Goal: Find specific page/section: Find specific page/section

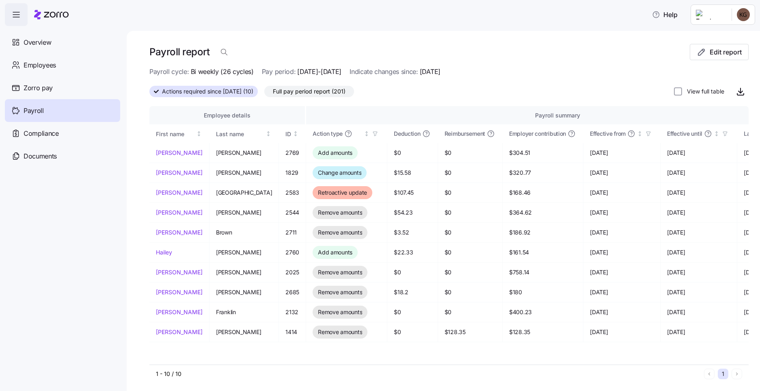
scroll to position [2, 0]
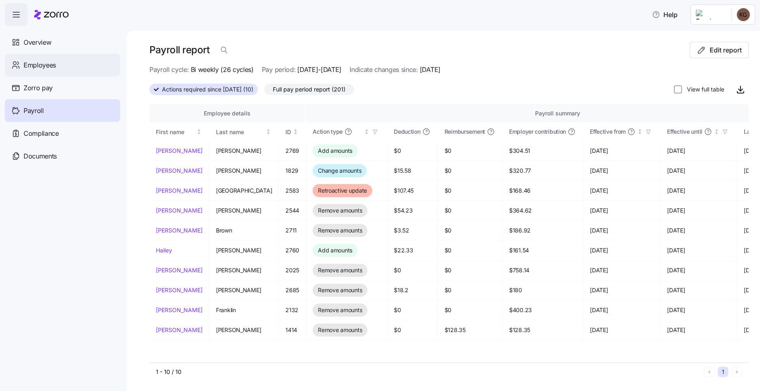
click at [63, 63] on div "Employees" at bounding box center [62, 65] width 115 height 23
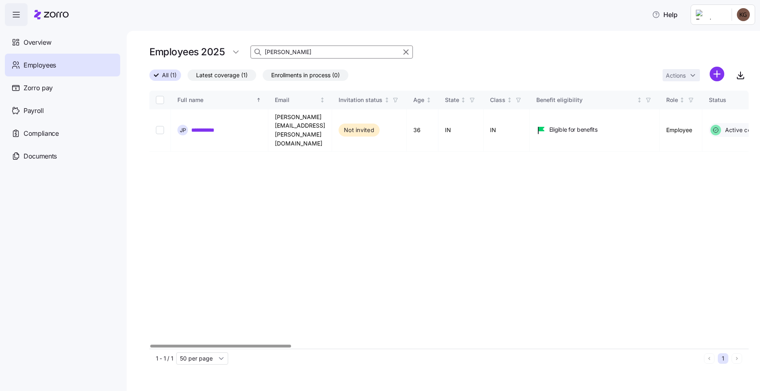
drag, startPoint x: 288, startPoint y: 53, endPoint x: 213, endPoint y: 51, distance: 74.4
click at [213, 51] on div "Employees 2025 joni" at bounding box center [281, 52] width 264 height 16
type input "stout"
click at [201, 126] on link "**********" at bounding box center [205, 130] width 29 height 8
